Goal: Information Seeking & Learning: Learn about a topic

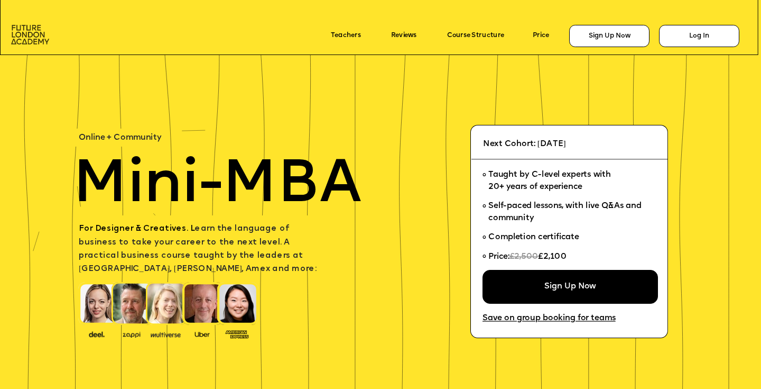
click at [35, 38] on img at bounding box center [30, 35] width 38 height 20
